Goal: Complete application form

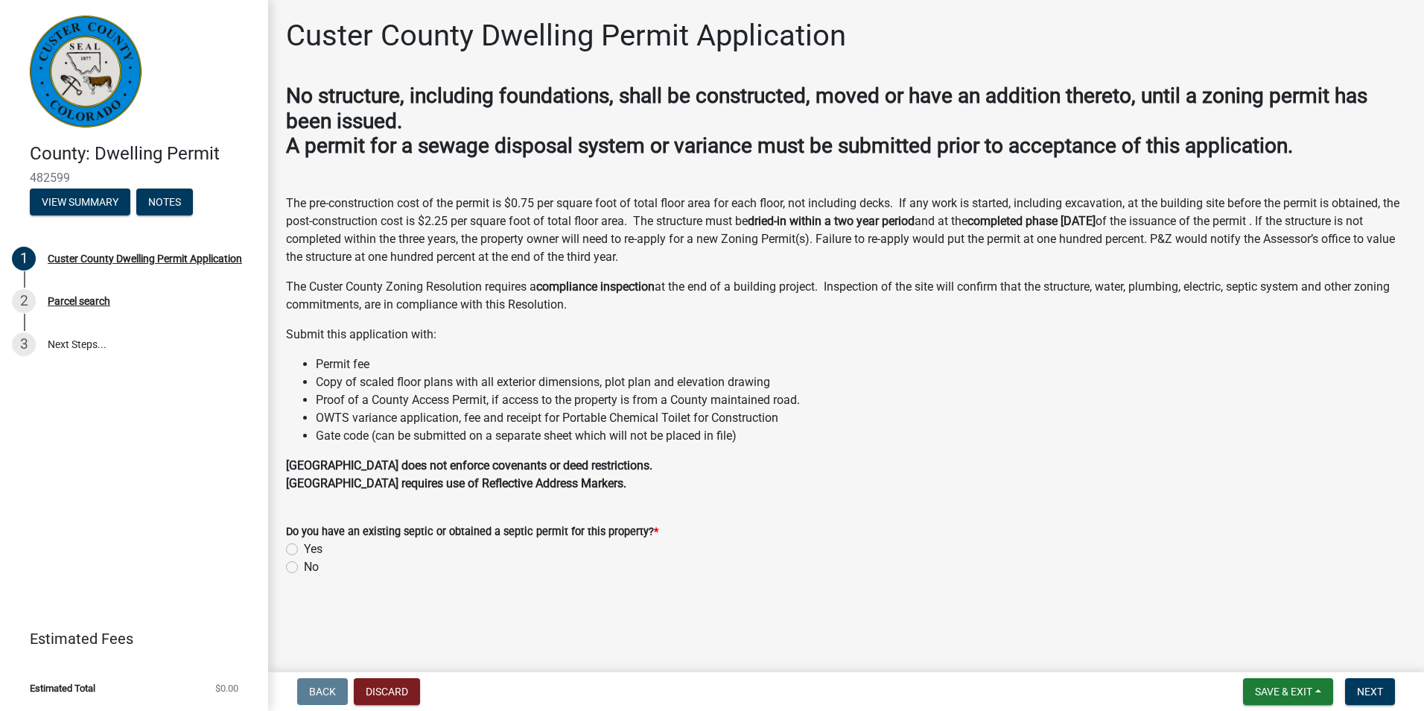
click at [304, 567] on label "No" at bounding box center [311, 567] width 15 height 18
click at [304, 567] on input "No" at bounding box center [309, 563] width 10 height 10
radio input "true"
click at [1359, 684] on button "Next" at bounding box center [1370, 691] width 50 height 27
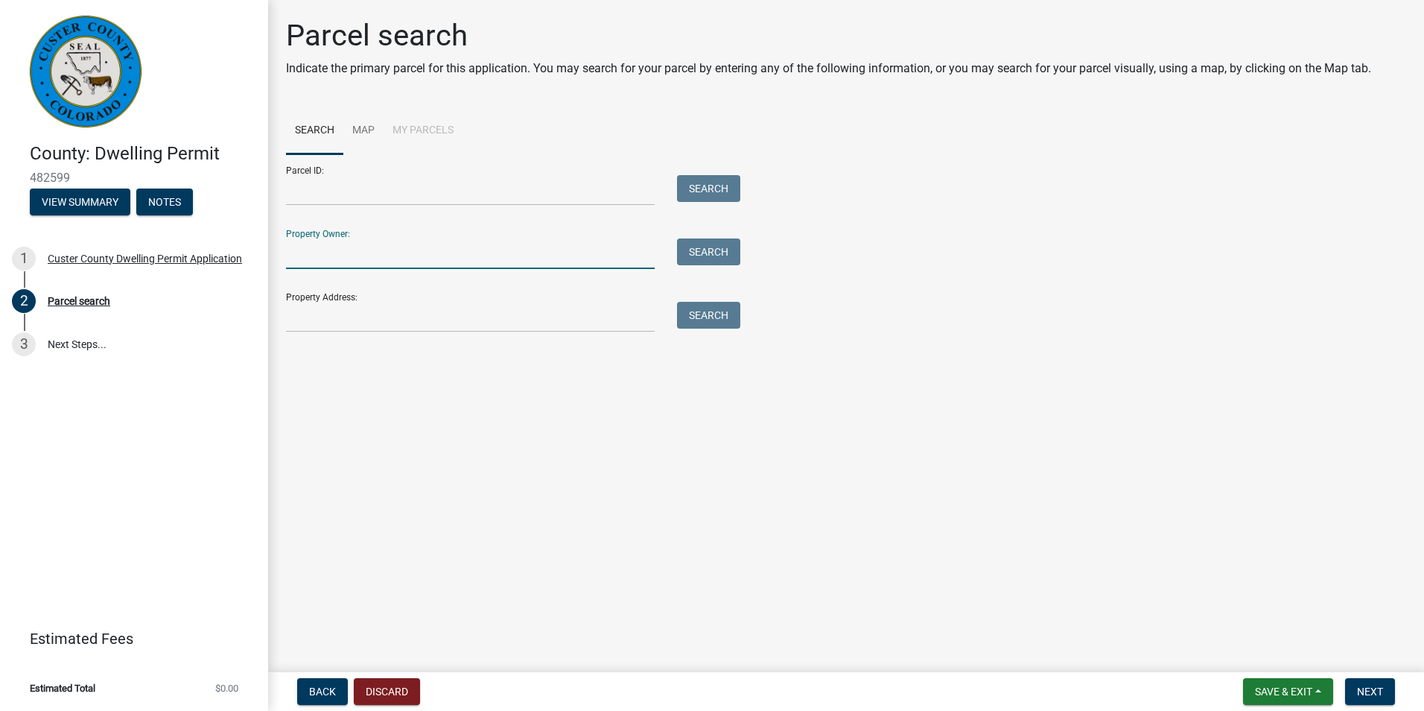
click at [336, 256] on input "Property Owner:" at bounding box center [470, 253] width 369 height 31
click at [323, 258] on input "Property Owner:" at bounding box center [470, 253] width 369 height 31
click at [699, 252] on button "Search" at bounding box center [708, 251] width 63 height 27
click at [407, 256] on input "[PERSON_NAME]" at bounding box center [470, 253] width 369 height 31
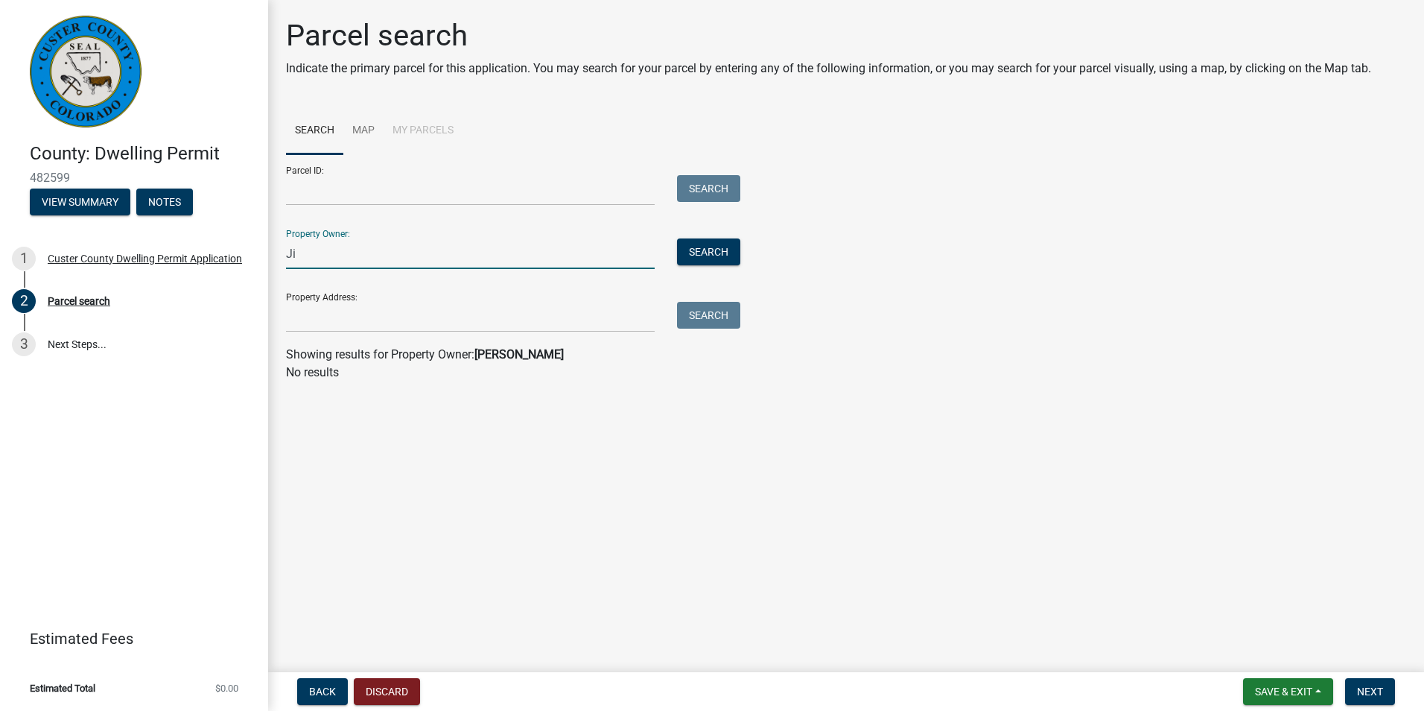
type input "J"
click at [367, 315] on input "Property Address:" at bounding box center [470, 317] width 369 height 31
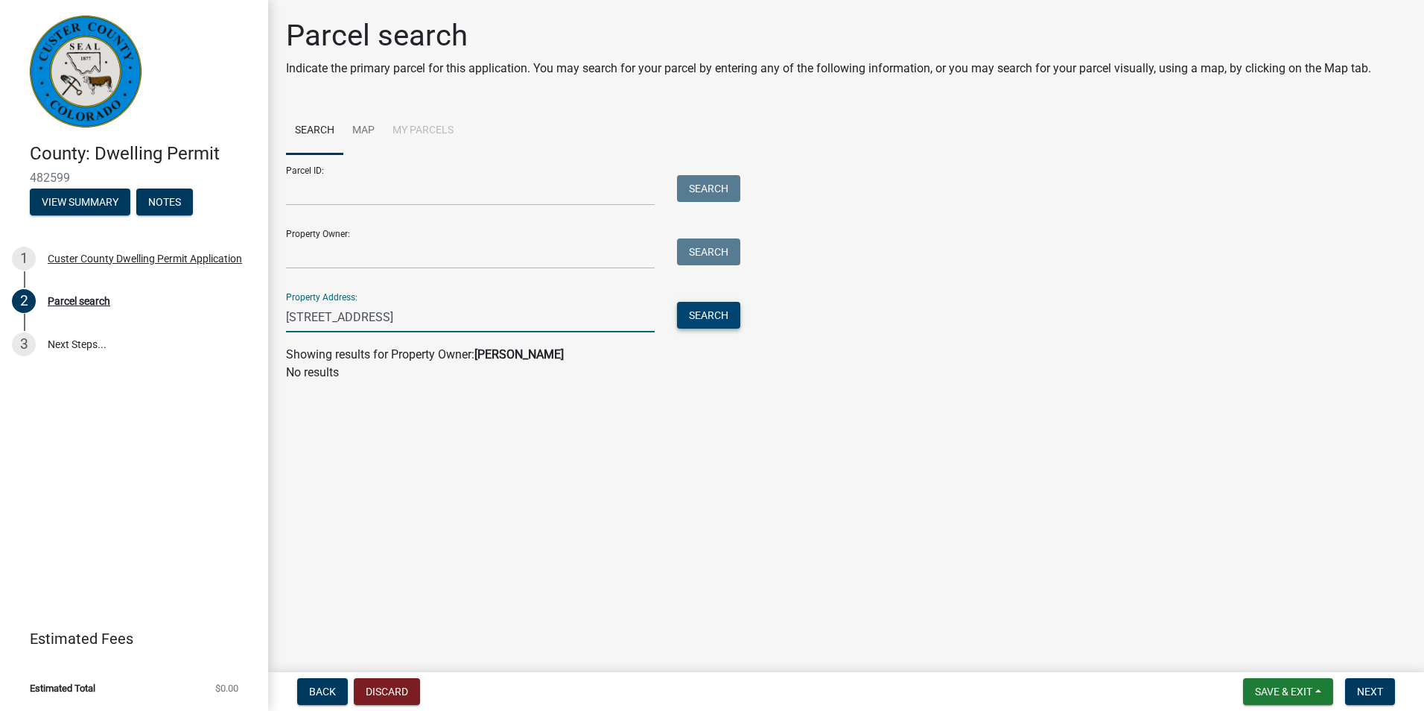
type input "[STREET_ADDRESS]"
click at [688, 317] on button "Search" at bounding box center [708, 315] width 63 height 27
click at [370, 140] on link "Map" at bounding box center [363, 131] width 40 height 48
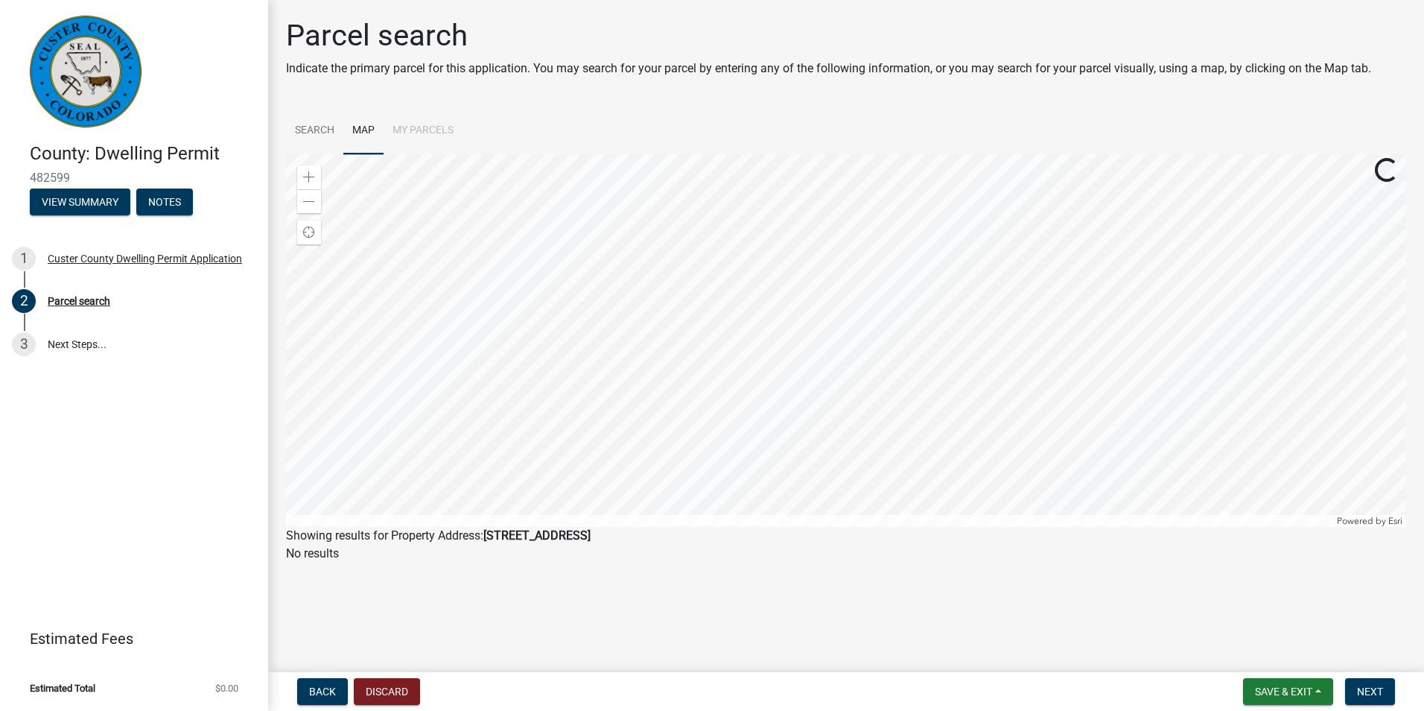
click at [399, 129] on li "My Parcels" at bounding box center [423, 131] width 79 height 48
click at [308, 129] on link "Search" at bounding box center [314, 131] width 57 height 48
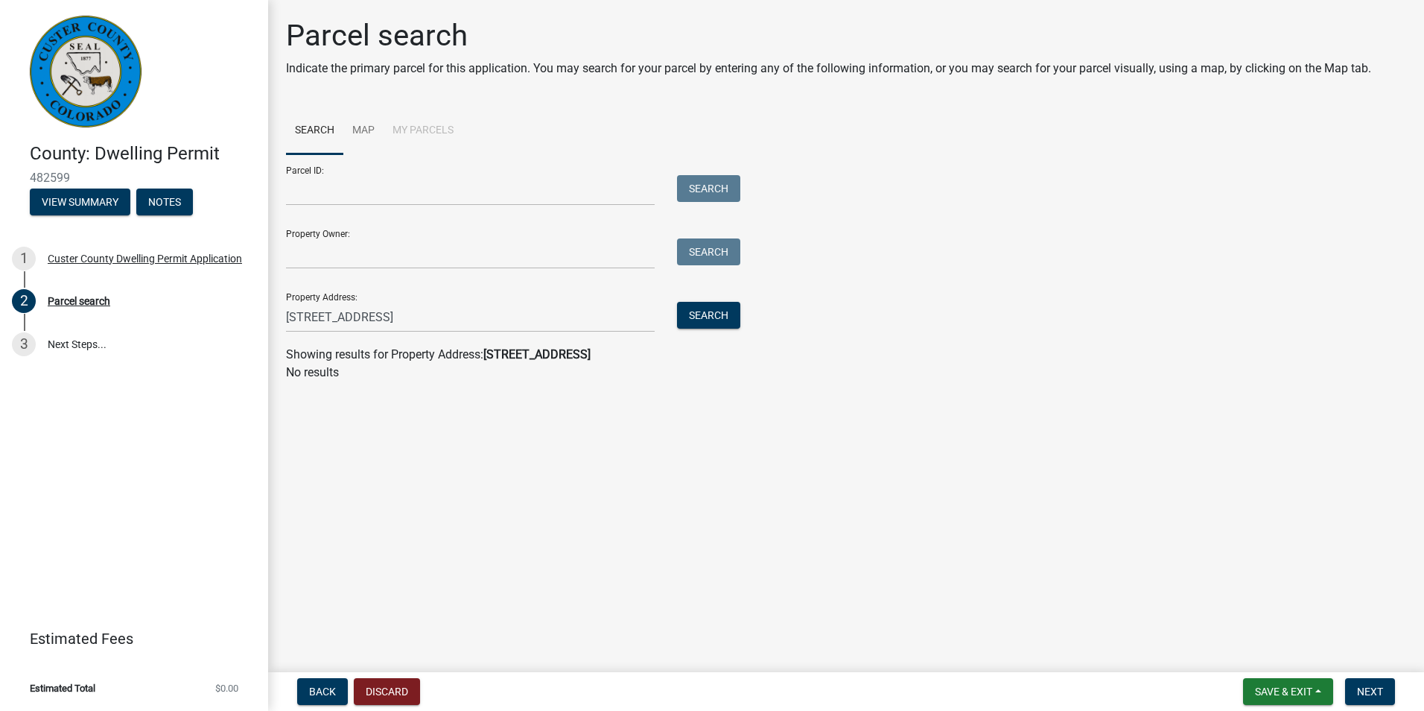
click at [399, 454] on main "Parcel search Indicate the primary parcel for this application. You may search …" at bounding box center [846, 333] width 1156 height 666
click at [407, 319] on input "[STREET_ADDRESS]" at bounding box center [470, 317] width 369 height 31
click at [711, 323] on button "Search" at bounding box center [708, 315] width 63 height 27
click at [444, 329] on input "[STREET_ADDRESS]" at bounding box center [470, 317] width 369 height 31
click at [723, 309] on button "Search" at bounding box center [708, 315] width 63 height 27
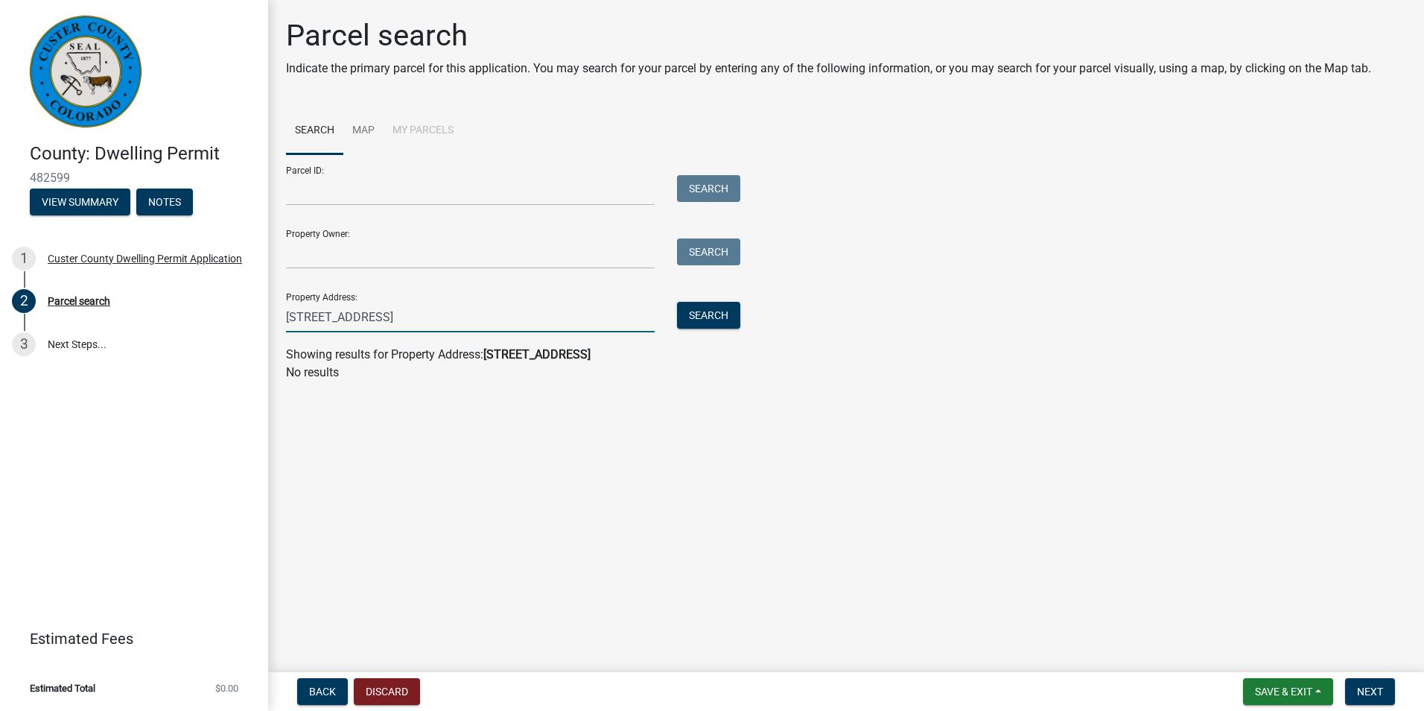
click at [466, 318] on input "[STREET_ADDRESS]" at bounding box center [470, 317] width 369 height 31
type input "[STREET_ADDRESS]"
click at [735, 322] on button "Search" at bounding box center [708, 315] width 63 height 27
click at [665, 507] on main "Parcel search Indicate the primary parcel for this application. You may search …" at bounding box center [846, 333] width 1156 height 666
click at [503, 513] on main "Parcel search Indicate the primary parcel for this application. You may search …" at bounding box center [846, 333] width 1156 height 666
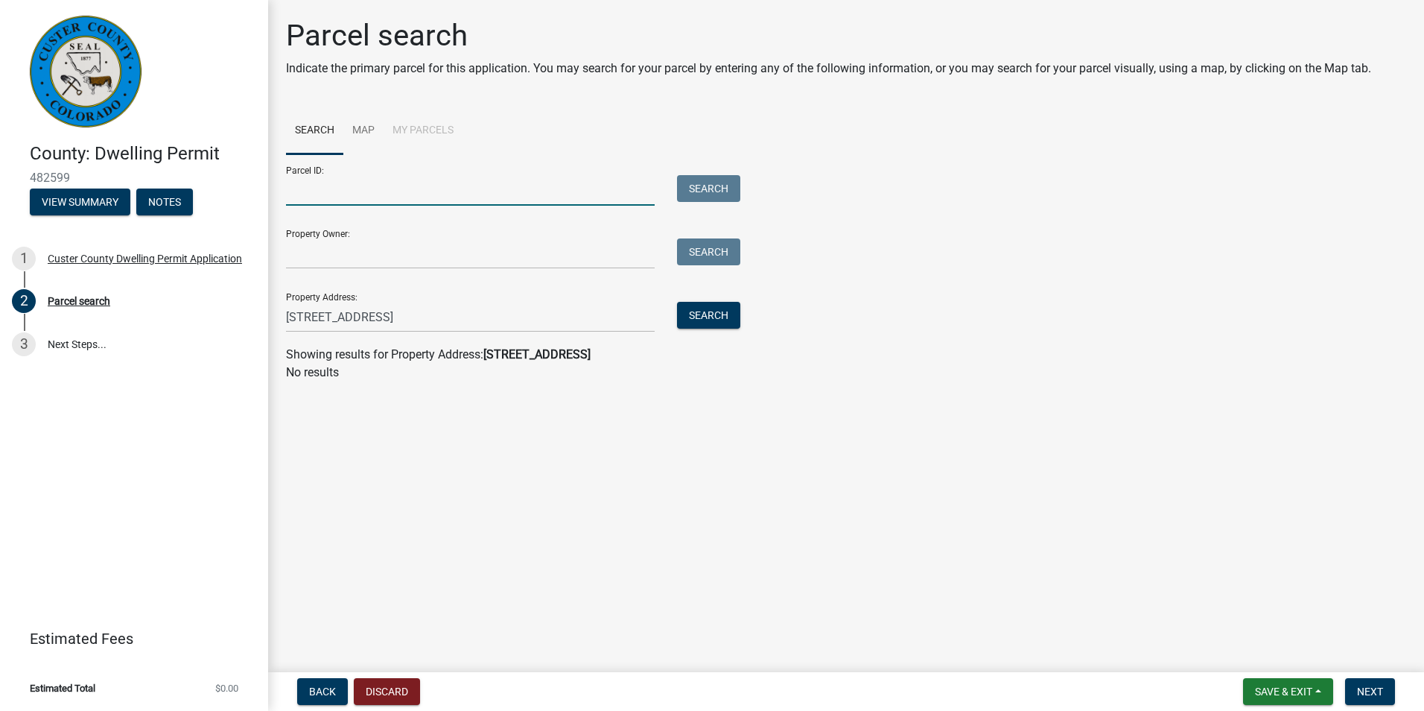
click at [328, 192] on input "Parcel ID:" at bounding box center [470, 190] width 369 height 31
click at [797, 572] on main "Parcel search Indicate the primary parcel for this application. You may search …" at bounding box center [846, 333] width 1156 height 666
click at [392, 678] on button "Discard" at bounding box center [387, 691] width 66 height 27
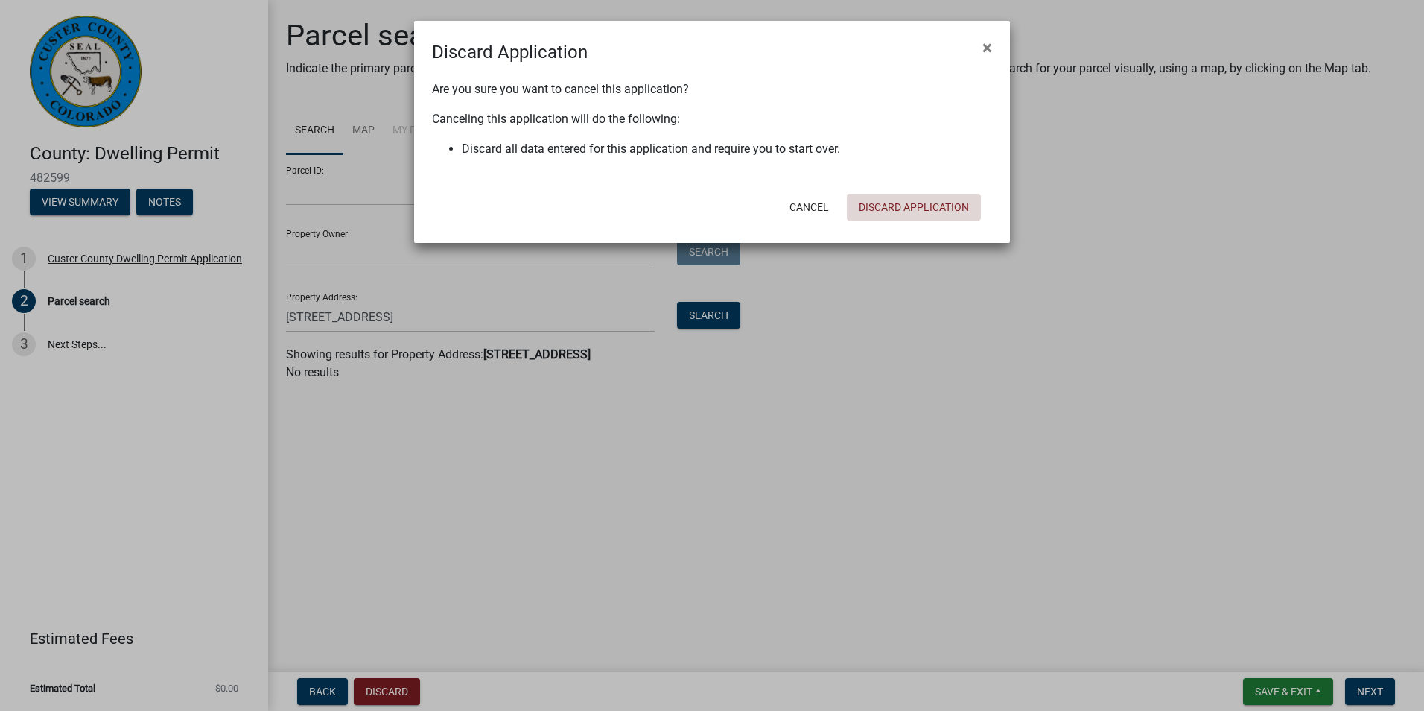
click at [935, 202] on button "Discard Application" at bounding box center [914, 207] width 134 height 27
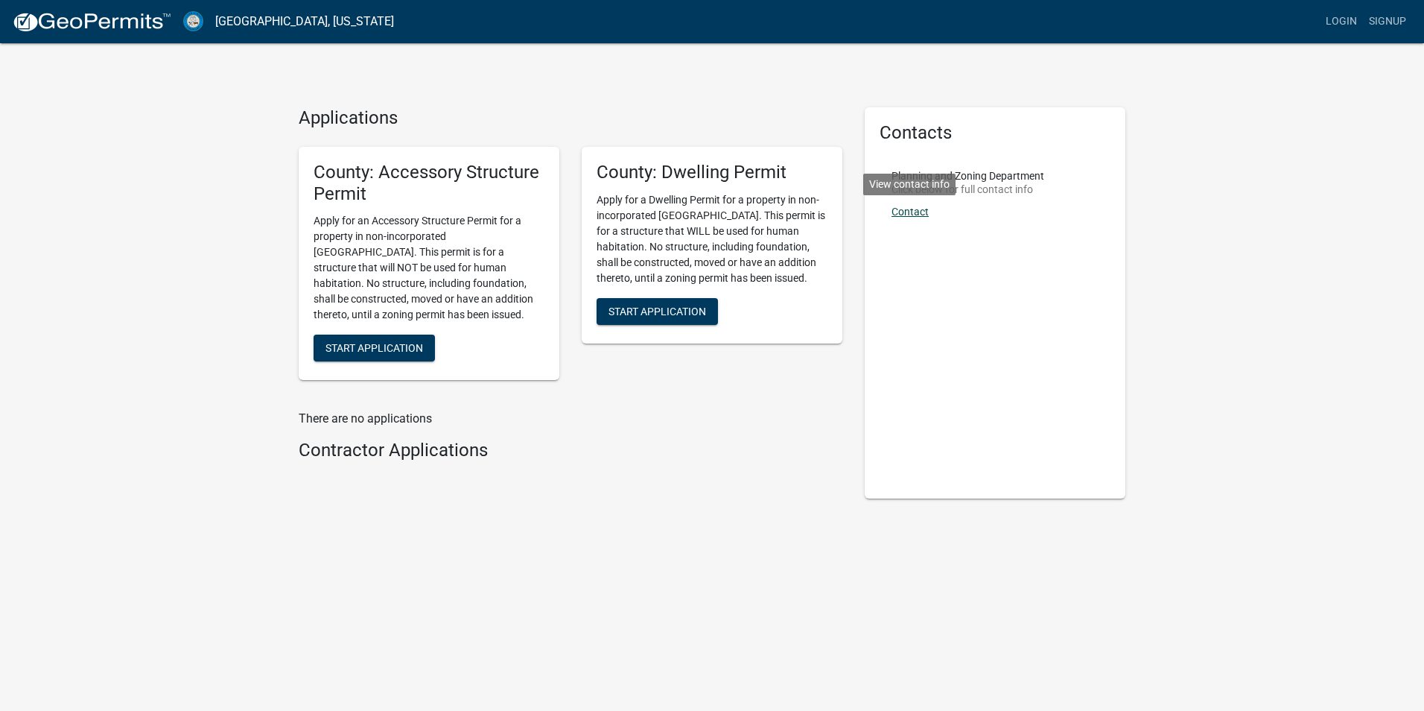
click at [916, 214] on link "Contact" at bounding box center [910, 212] width 37 height 12
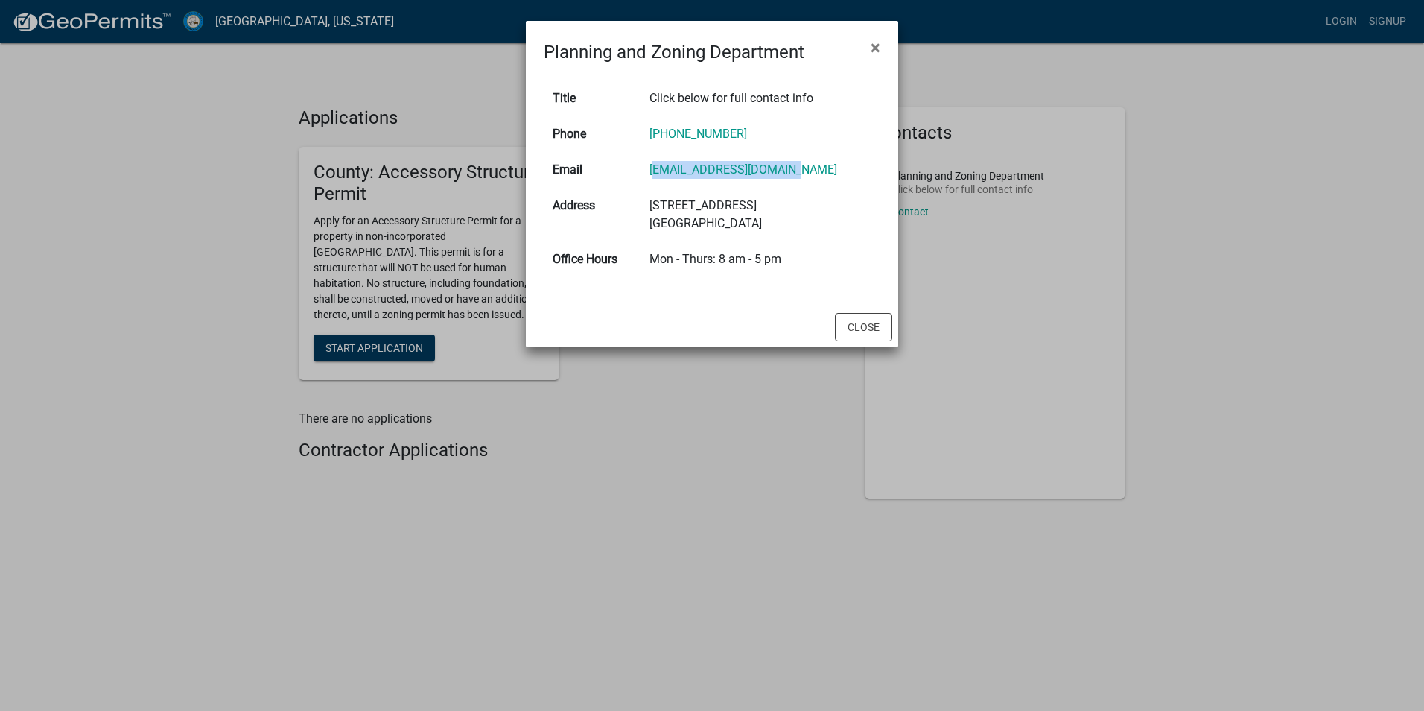
drag, startPoint x: 802, startPoint y: 166, endPoint x: 654, endPoint y: 171, distance: 148.3
click at [654, 171] on td "[EMAIL_ADDRESS][DOMAIN_NAME]" at bounding box center [761, 170] width 240 height 36
drag, startPoint x: 654, startPoint y: 171, endPoint x: 670, endPoint y: 172, distance: 16.5
copy link "[EMAIL_ADDRESS][DOMAIN_NAME]"
